Goal: Find specific page/section: Find specific page/section

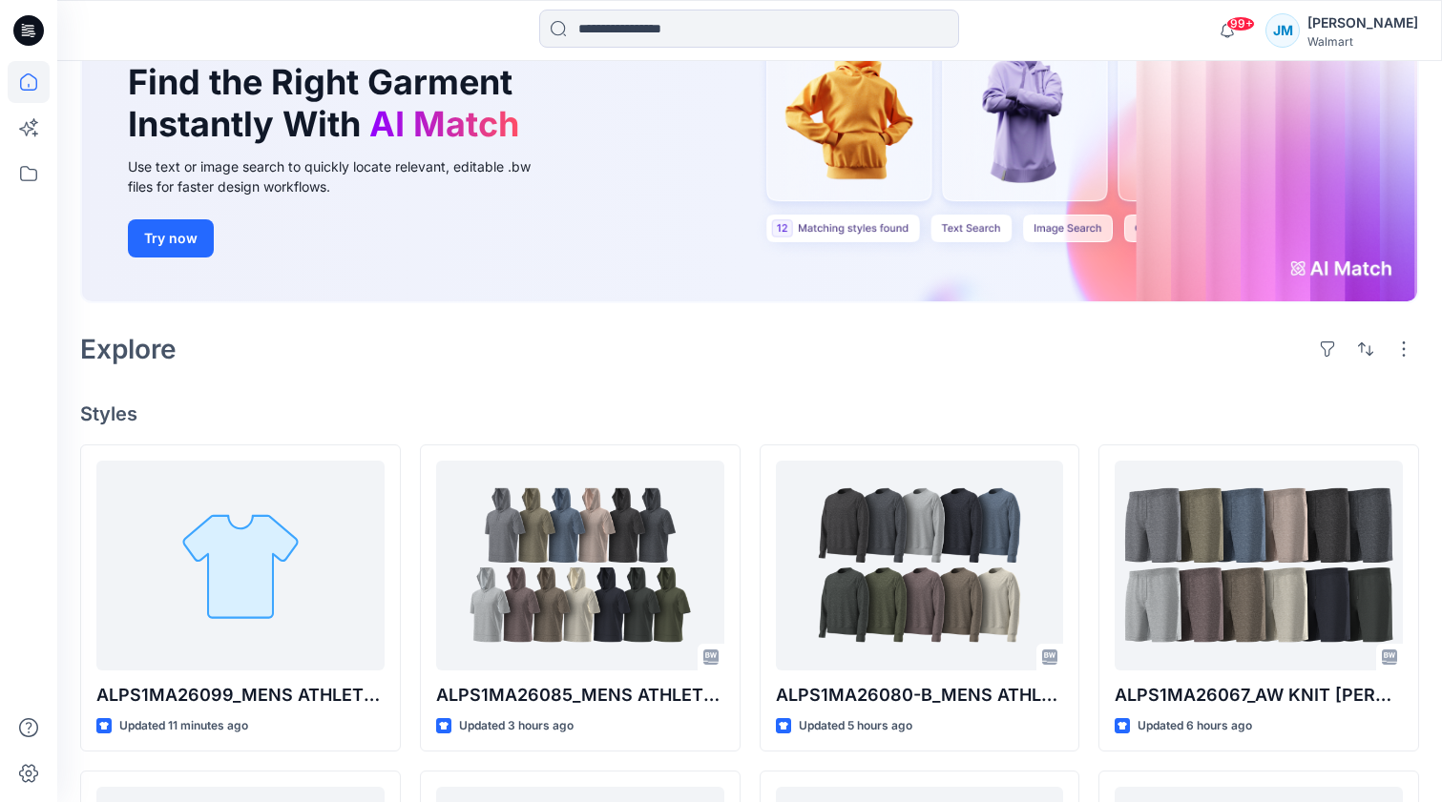
scroll to position [195, 0]
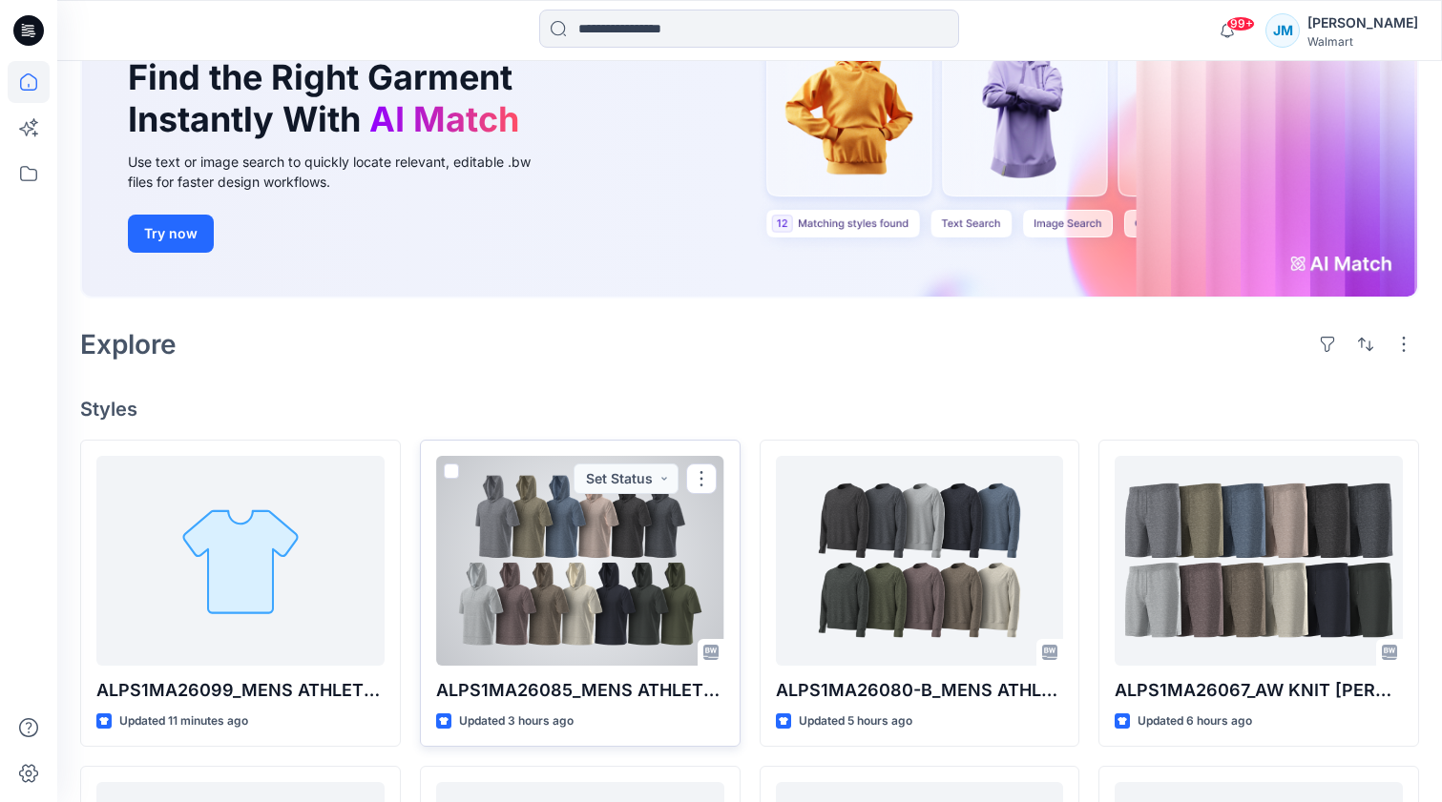
click at [628, 575] on div at bounding box center [580, 561] width 288 height 210
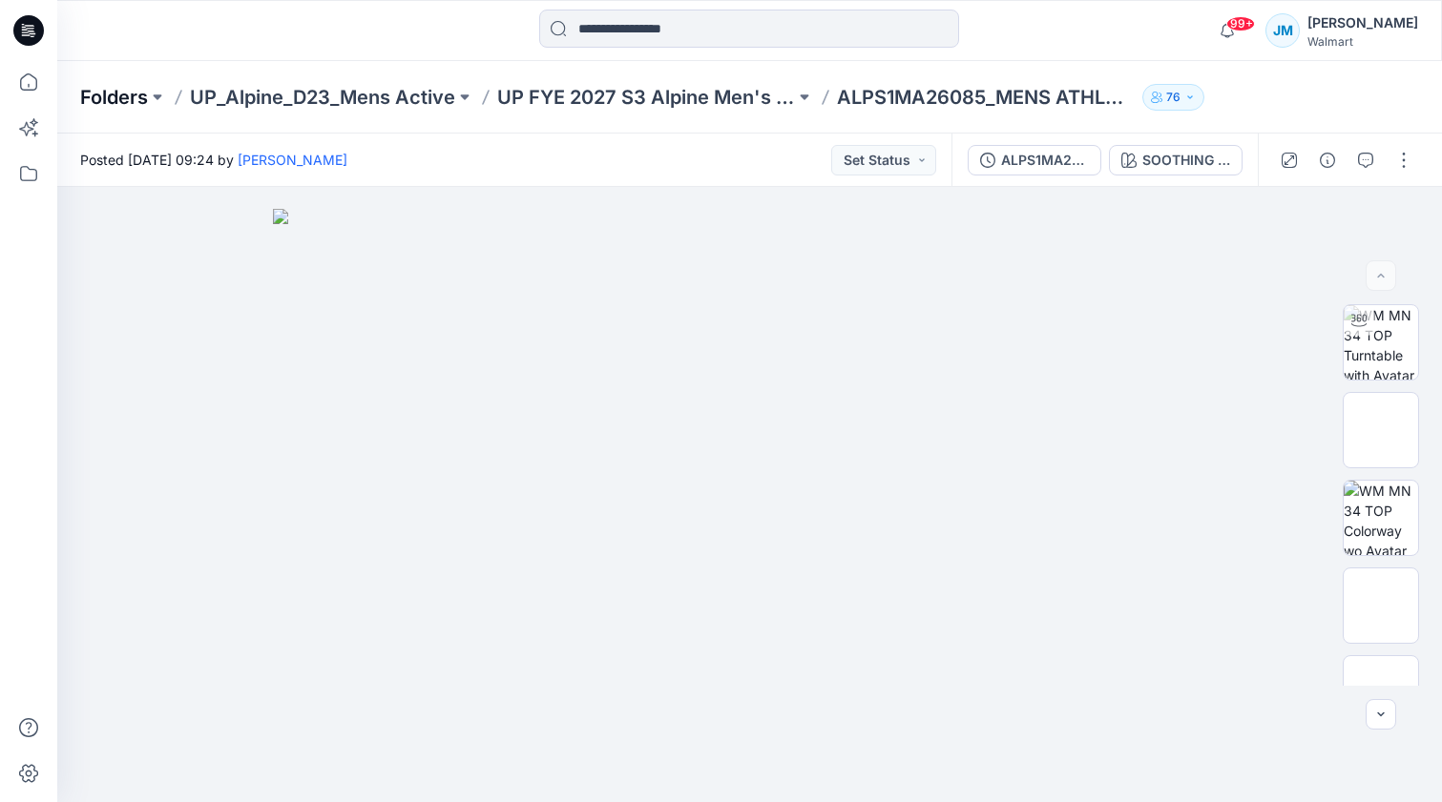
click at [135, 90] on p "Folders" at bounding box center [114, 97] width 68 height 27
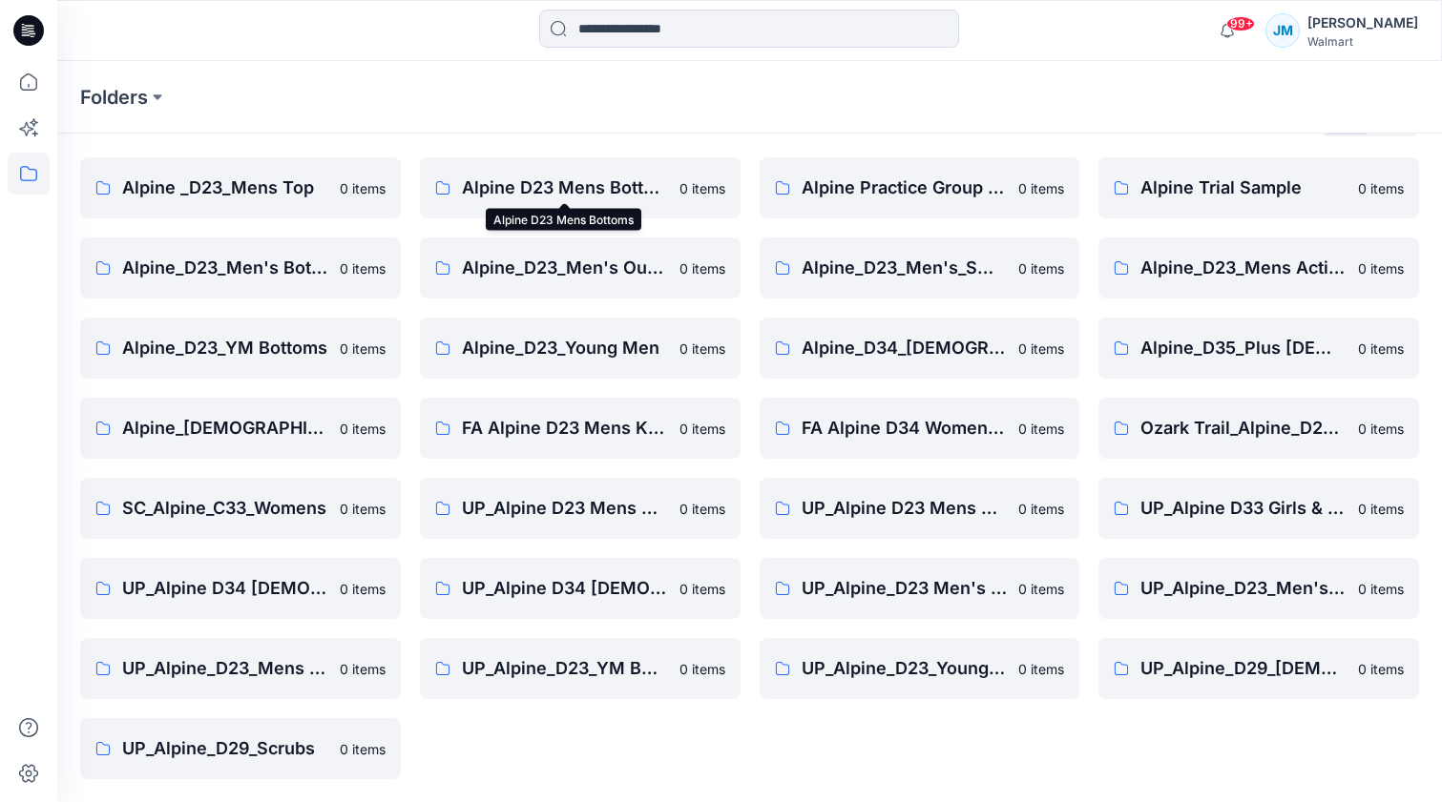
scroll to position [52, 0]
click at [957, 510] on p "UP_Alpine D23 Mens Tops" at bounding box center [904, 508] width 206 height 27
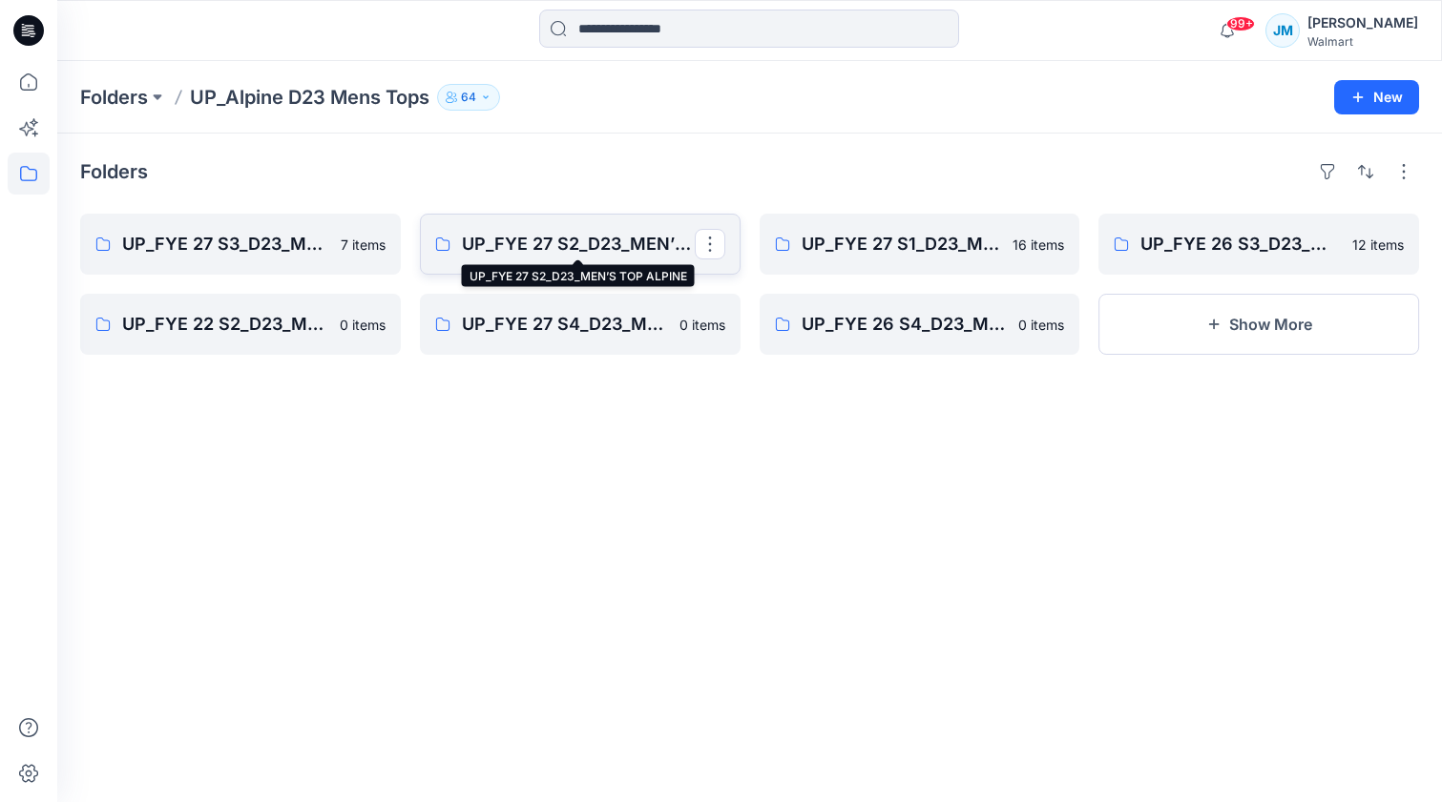
click at [633, 255] on p "UP_FYE 27 S2_D23_MEN’S TOP ALPINE" at bounding box center [578, 244] width 233 height 27
